Goal: Task Accomplishment & Management: Complete application form

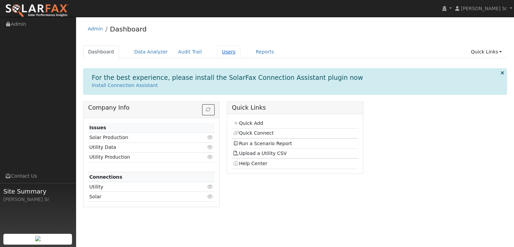
click at [217, 53] on link "Users" at bounding box center [229, 52] width 24 height 12
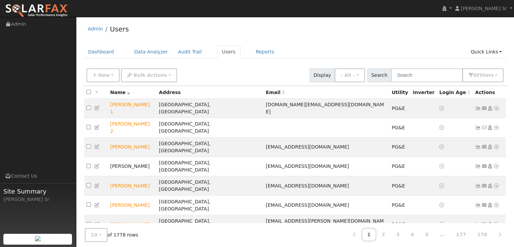
click at [417, 82] on div "New Add User Quick Add Quick Connect Quick Convert Lead Bulk Actions Send Email…" at bounding box center [295, 75] width 424 height 21
click at [422, 74] on input "text" at bounding box center [427, 75] width 72 height 14
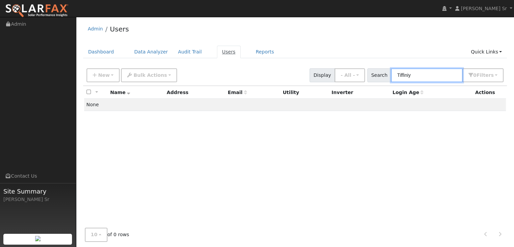
type input "Tiffiniy"
click at [220, 49] on link "Users" at bounding box center [229, 52] width 24 height 12
